Goal: Task Accomplishment & Management: Use online tool/utility

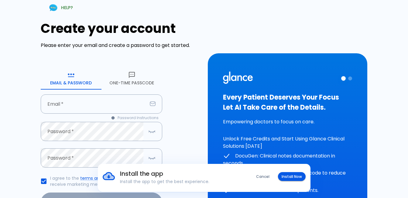
click at [132, 82] on button "One-Time Passcode" at bounding box center [132, 78] width 61 height 22
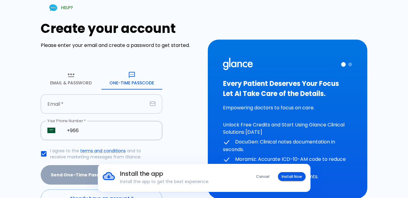
click at [133, 102] on input "Email   *" at bounding box center [94, 103] width 107 height 19
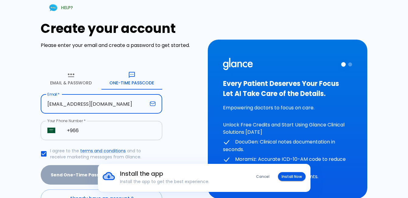
type input "[EMAIL_ADDRESS][DOMAIN_NAME]"
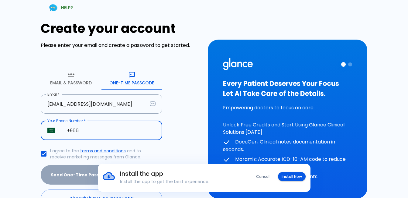
click at [88, 130] on input "+966" at bounding box center [111, 130] width 102 height 19
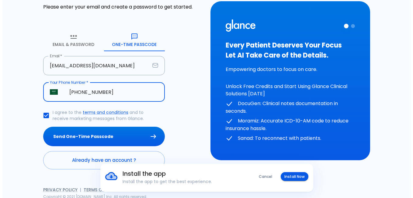
scroll to position [40, 0]
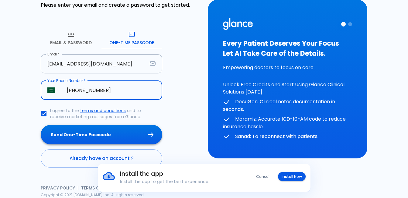
type input "[PHONE_NUMBER]"
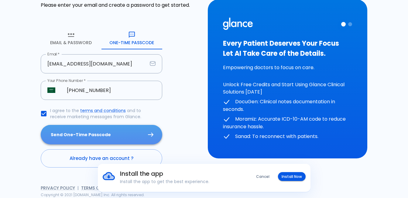
click at [108, 130] on button "Send One-Time Passcode" at bounding box center [102, 135] width 122 height 20
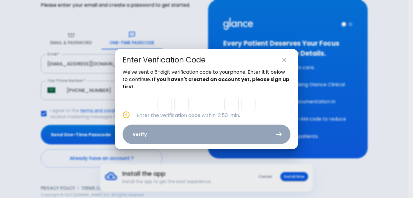
click at [161, 105] on input "Please enter OTP character 1" at bounding box center [164, 104] width 14 height 13
type input "8"
type input "9"
type input "4"
type input "8"
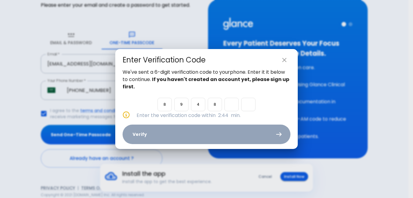
type input "4"
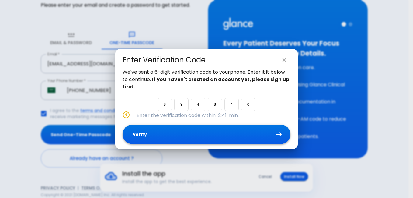
type input "0"
click at [184, 131] on button "Verify" at bounding box center [206, 134] width 168 height 20
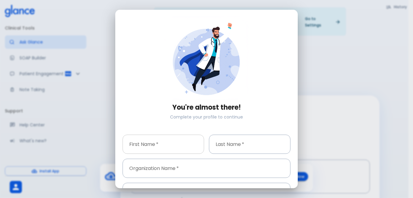
click at [186, 134] on input "First Name   *" at bounding box center [162, 143] width 81 height 19
type input "[PERSON_NAME]"
click at [228, 142] on input "Last Name   *" at bounding box center [249, 143] width 81 height 19
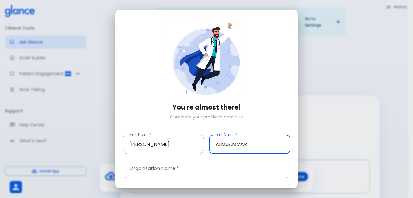
type input "ALMUAMMAR"
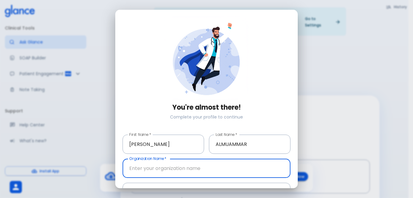
click at [233, 163] on input "Organization Name   *" at bounding box center [206, 167] width 168 height 19
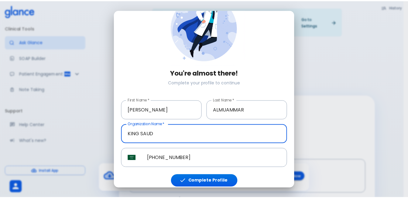
scroll to position [37, 0]
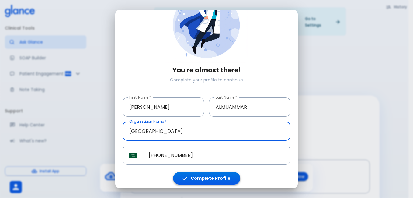
type input "[GEOGRAPHIC_DATA]"
click at [215, 177] on button "Complete Profile" at bounding box center [206, 178] width 67 height 12
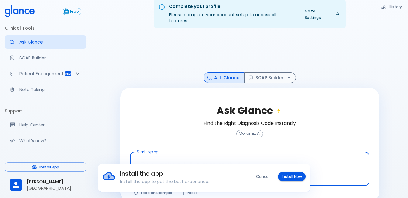
scroll to position [15, 0]
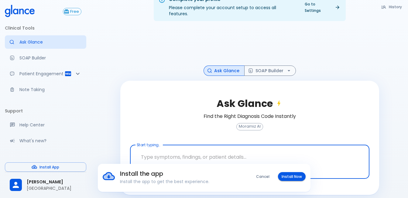
click at [206, 147] on textarea "Start typing..." at bounding box center [249, 156] width 231 height 19
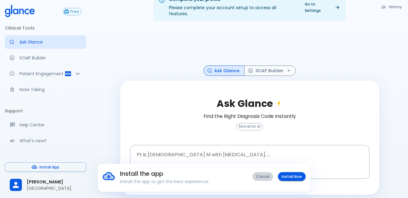
click at [262, 175] on button "Cancel" at bounding box center [263, 176] width 21 height 9
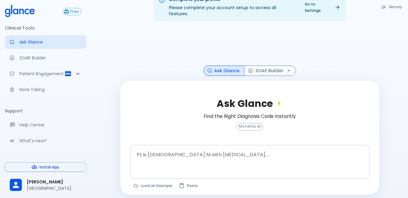
click at [339, 160] on textarea "Pt is [DEMOGRAPHIC_DATA] M with [MEDICAL_DATA], ..." at bounding box center [249, 156] width 231 height 19
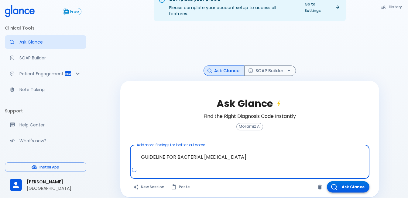
type textarea "GUIDELINE FOR BACTERIAL [MEDICAL_DATA]"
click at [349, 181] on button "Ask Glance" at bounding box center [348, 186] width 43 height 11
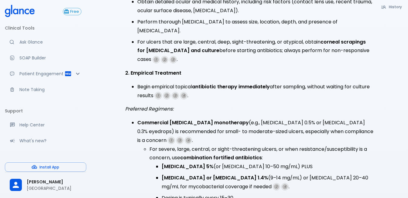
scroll to position [165, 0]
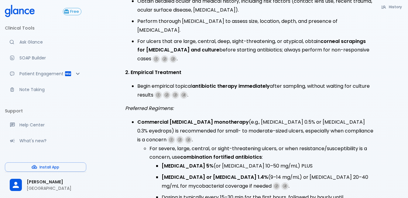
click at [157, 92] on span "1" at bounding box center [158, 94] width 5 height 5
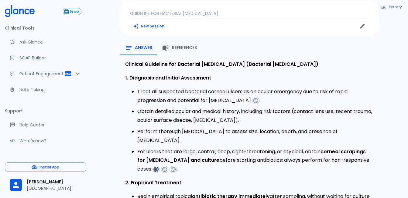
scroll to position [0, 0]
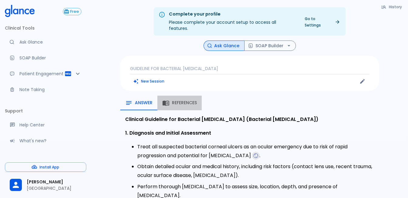
click at [174, 100] on span "References" at bounding box center [184, 102] width 25 height 5
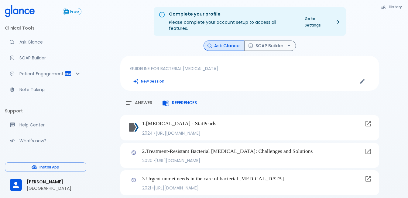
click at [162, 70] on div "GUIDELINE FOR BACTERIAL [MEDICAL_DATA] New Session" at bounding box center [249, 73] width 259 height 35
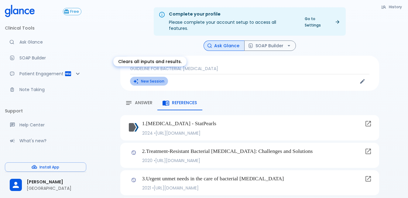
click at [161, 77] on button "New Session" at bounding box center [149, 81] width 38 height 9
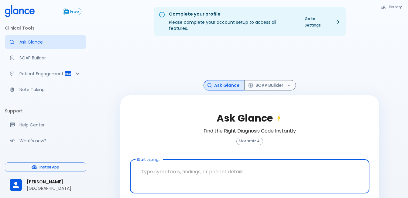
click at [168, 163] on textarea "Start typing..." at bounding box center [249, 171] width 231 height 19
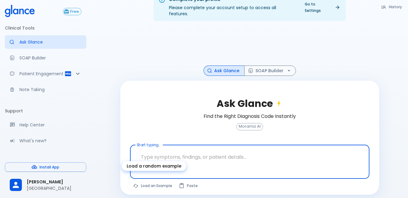
click at [160, 181] on button "Load an Example" at bounding box center [153, 185] width 46 height 9
type textarea "30F, weight loss, [MEDICAL_DATA], [MEDICAL_DATA], HR 121, [MEDICAL_DATA], TSH u…"
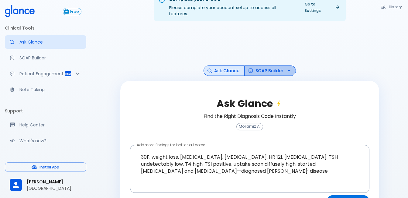
click at [265, 65] on button "SOAP Builder" at bounding box center [270, 70] width 52 height 11
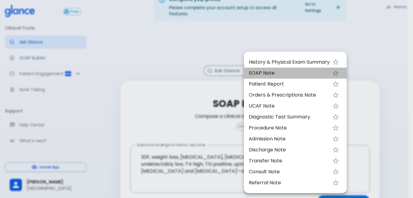
click at [265, 73] on span "SOAP Note" at bounding box center [289, 72] width 81 height 7
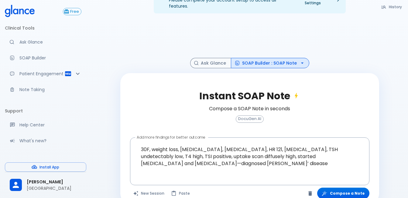
scroll to position [29, 0]
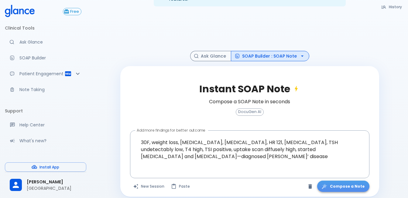
click at [349, 180] on button "Compose a Note" at bounding box center [343, 185] width 52 height 11
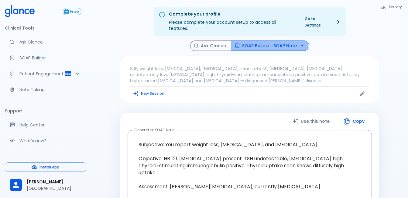
click at [263, 40] on button "SOAP Builder : SOAP Note" at bounding box center [270, 45] width 78 height 11
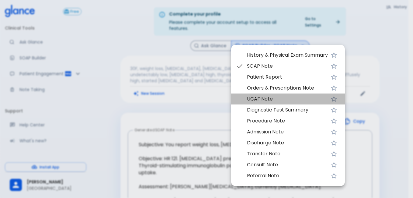
click at [260, 100] on span "UCAF Note" at bounding box center [287, 98] width 81 height 7
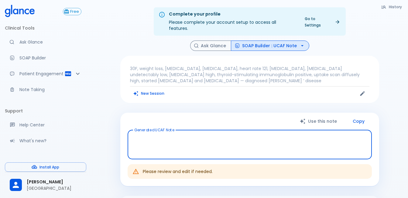
type textarea "Chief Complaint: Weight loss, [MEDICAL_DATA], and [MEDICAL_DATA]. History of Pr…"
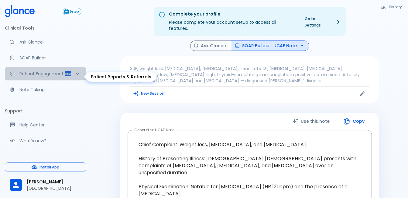
click at [69, 77] on div "Patient Engagement" at bounding box center [45, 73] width 81 height 13
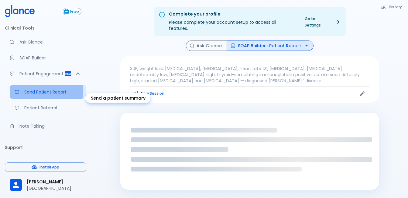
click at [46, 95] on p "Send Patient Report" at bounding box center [52, 92] width 57 height 6
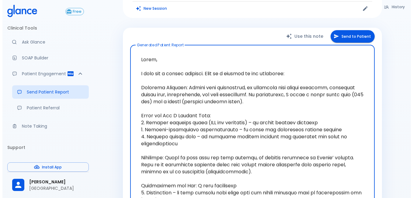
scroll to position [61, 0]
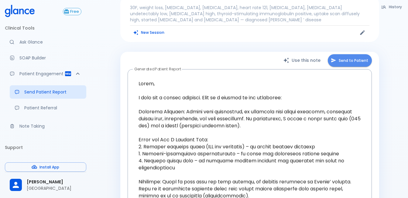
click at [356, 58] on button "Send to Patient" at bounding box center [350, 60] width 44 height 12
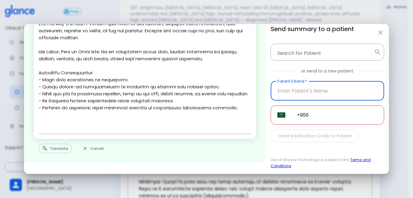
scroll to position [187, 0]
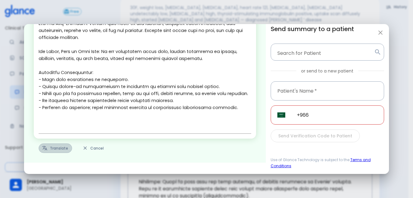
click at [57, 150] on button "Translate" at bounding box center [55, 147] width 33 height 9
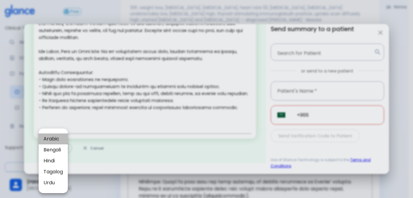
click at [57, 139] on span "Arabic" at bounding box center [52, 138] width 19 height 7
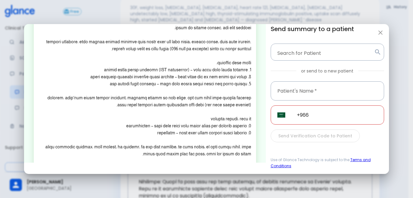
scroll to position [0, 0]
